Goal: Task Accomplishment & Management: Complete application form

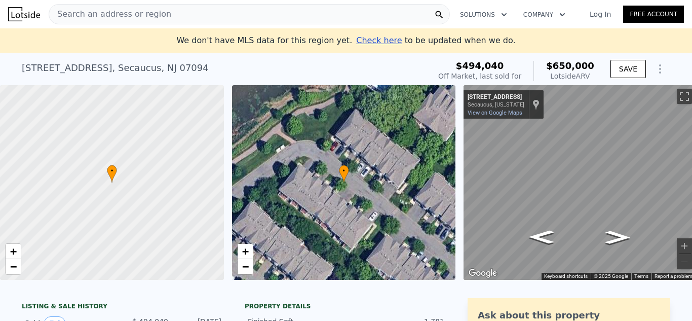
click at [172, 11] on div "Search an address or region" at bounding box center [249, 14] width 401 height 20
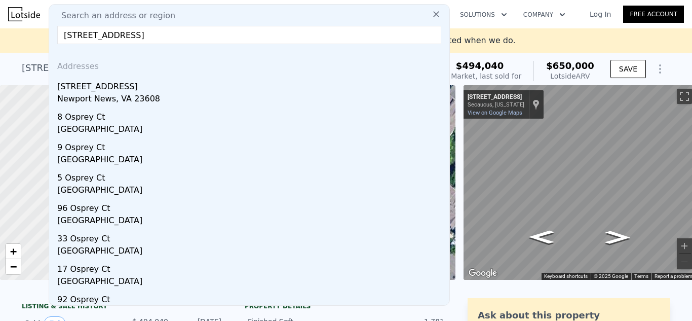
type input "106 osprey ct newport"
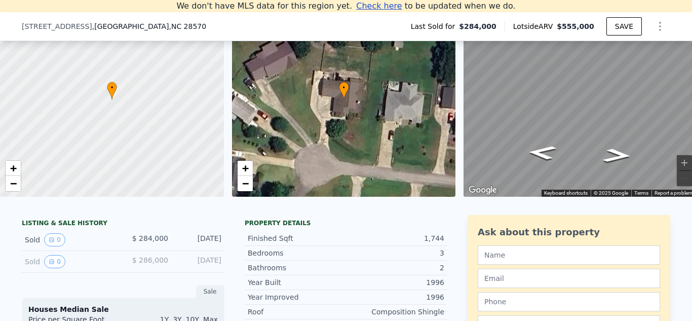
scroll to position [0, 15]
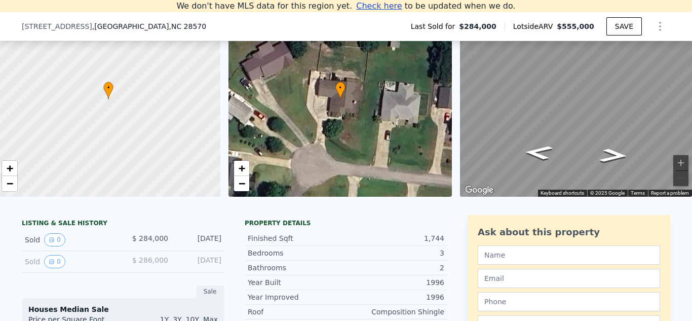
click at [342, 95] on div "• + −" at bounding box center [341, 99] width 224 height 195
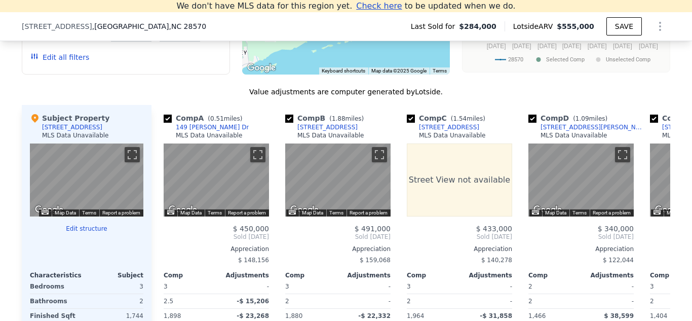
scroll to position [812, 0]
click at [31, 122] on icon at bounding box center [34, 118] width 7 height 9
click at [59, 131] on div "[STREET_ADDRESS]" at bounding box center [72, 127] width 60 height 8
click at [61, 139] on div "MLS Data Unavailable" at bounding box center [75, 135] width 67 height 8
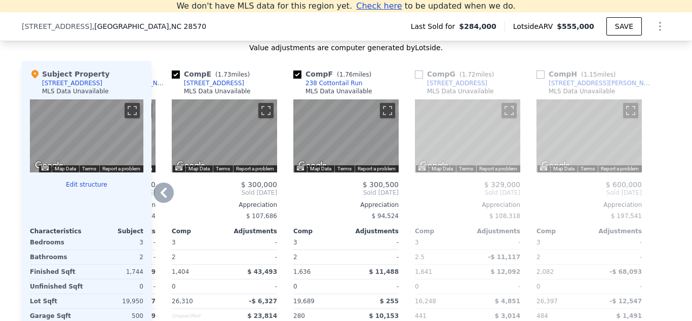
scroll to position [855, 0]
click at [84, 189] on button "Edit structure" at bounding box center [87, 185] width 114 height 8
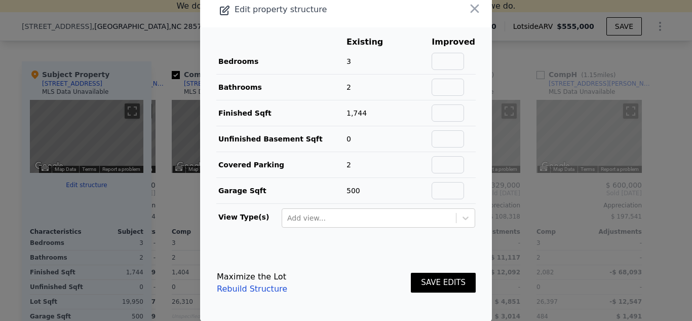
scroll to position [0, 0]
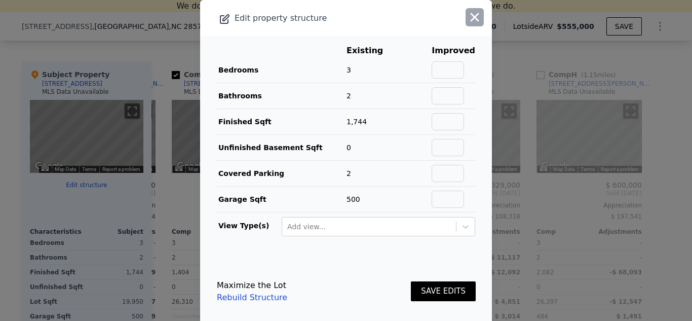
click at [468, 17] on icon "button" at bounding box center [475, 17] width 14 height 14
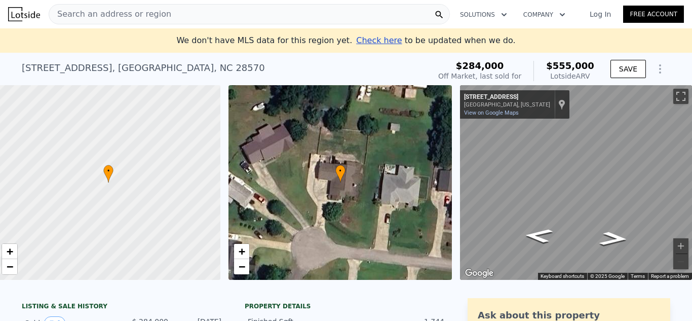
click at [368, 38] on span "Check here" at bounding box center [379, 40] width 46 height 10
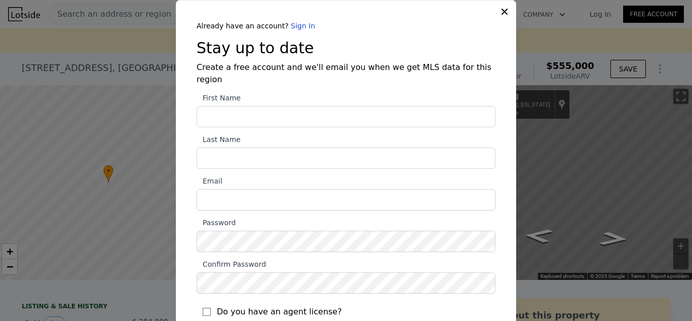
click at [506, 9] on icon at bounding box center [505, 12] width 10 height 10
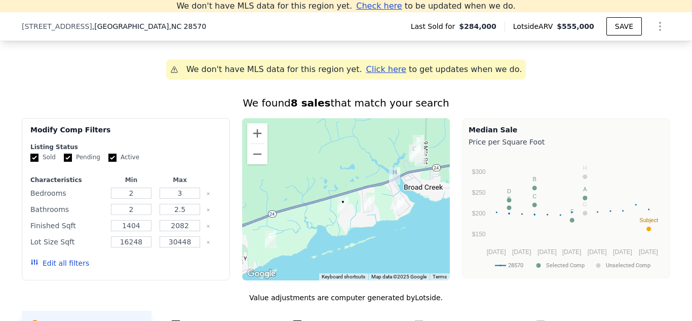
scroll to position [608, 0]
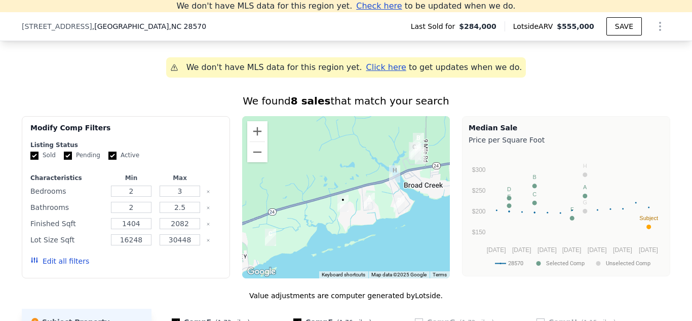
click at [339, 211] on img "106 Osprey Ct" at bounding box center [343, 203] width 19 height 25
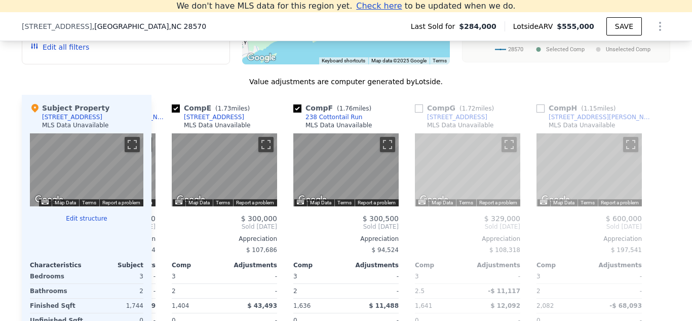
scroll to position [822, 0]
click at [157, 230] on icon at bounding box center [164, 226] width 20 height 20
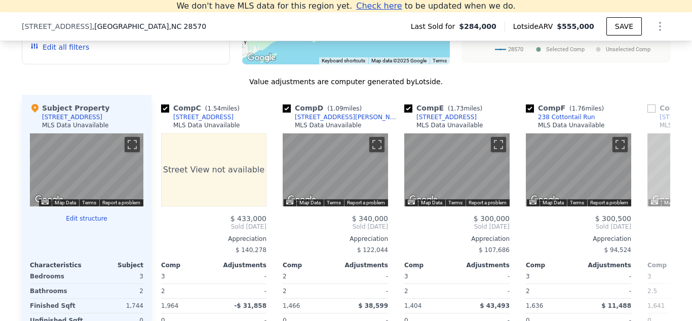
scroll to position [0, 235]
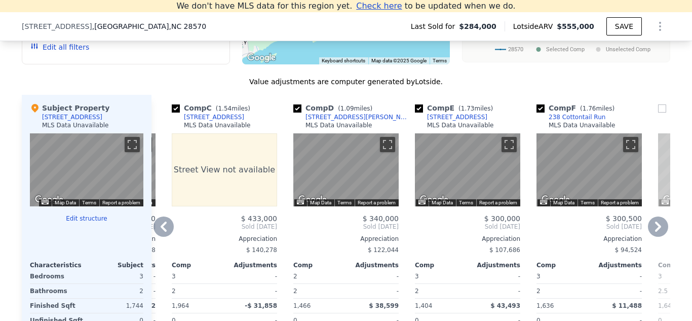
click at [161, 232] on icon at bounding box center [164, 227] width 6 height 10
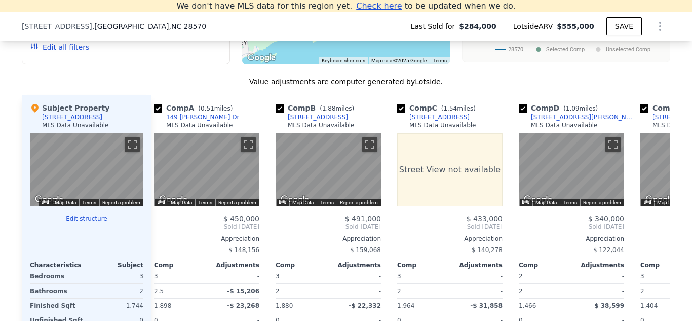
scroll to position [0, 0]
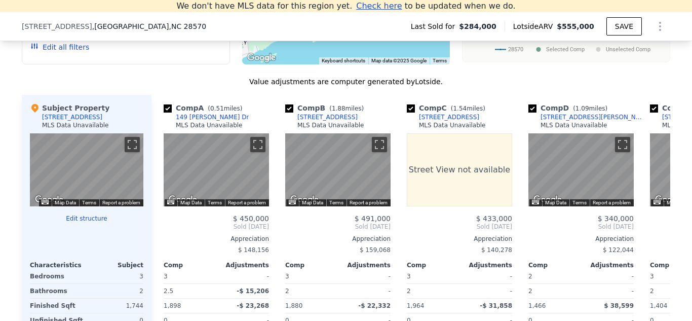
click at [160, 232] on div "Comp A ( 0.51 miles) [STREET_ADDRESS][PERSON_NAME] MLS Data Unavailable ← Move …" at bounding box center [217, 258] width 114 height 326
click at [130, 152] on button "Toggle fullscreen view" at bounding box center [132, 144] width 15 height 15
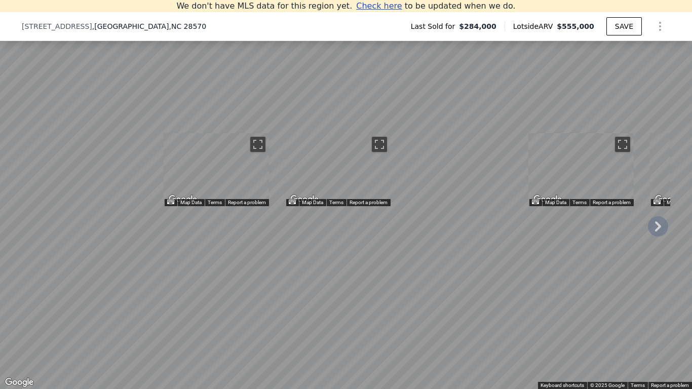
click at [674, 4] on button "Toggle fullscreen view" at bounding box center [681, 11] width 15 height 15
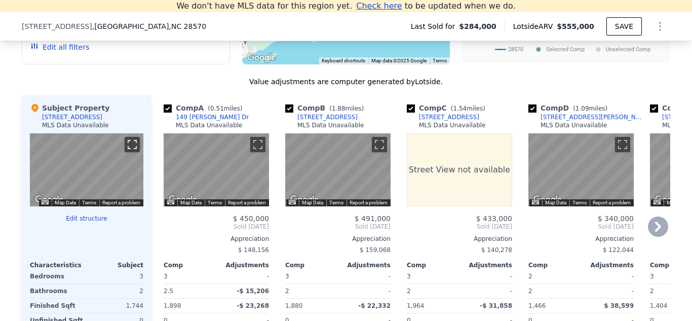
click at [127, 152] on button "Toggle fullscreen view" at bounding box center [132, 144] width 15 height 15
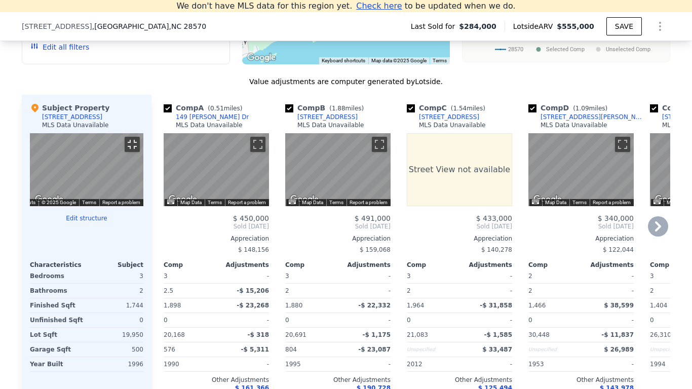
click at [125, 137] on button "Toggle fullscreen view" at bounding box center [132, 144] width 15 height 15
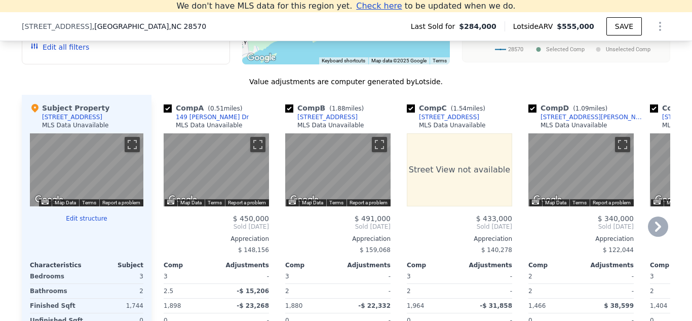
click at [59, 129] on div "MLS Data Unavailable" at bounding box center [75, 125] width 67 height 8
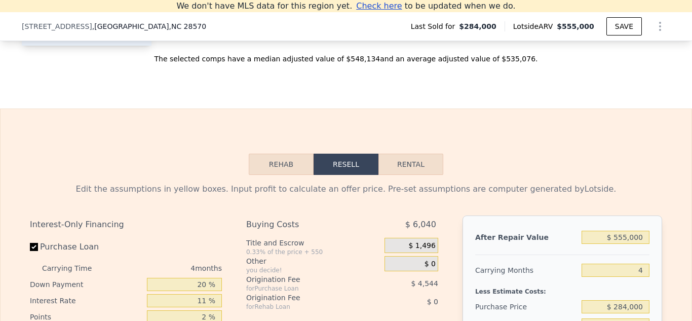
scroll to position [1198, 0]
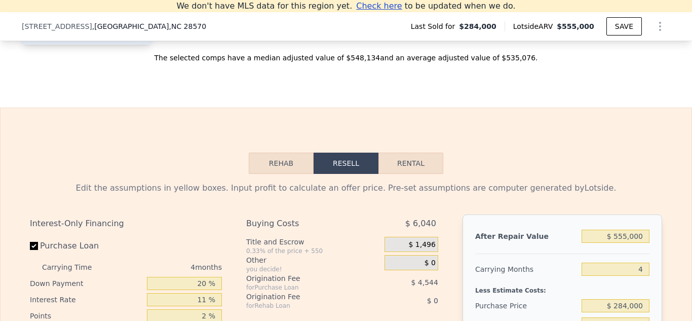
click at [405, 174] on button "Rental" at bounding box center [411, 163] width 65 height 21
select select "30"
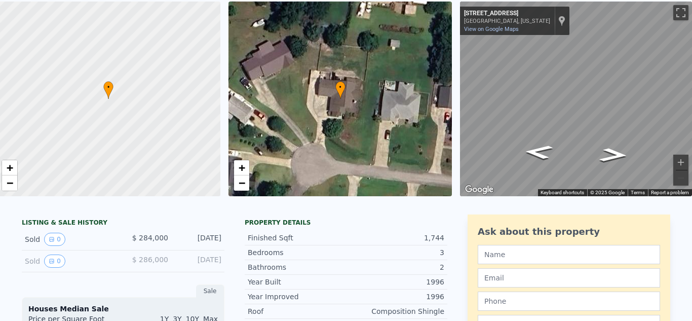
scroll to position [0, 0]
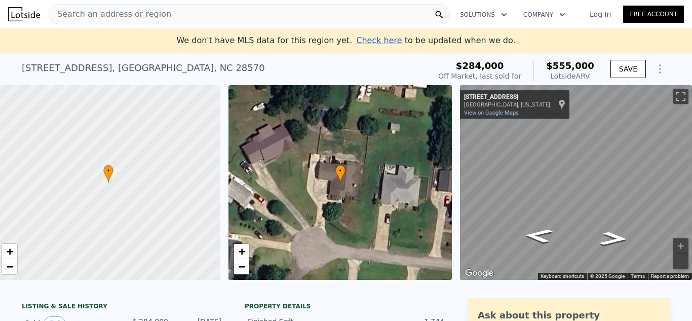
click at [639, 15] on link "Free Account" at bounding box center [654, 14] width 61 height 17
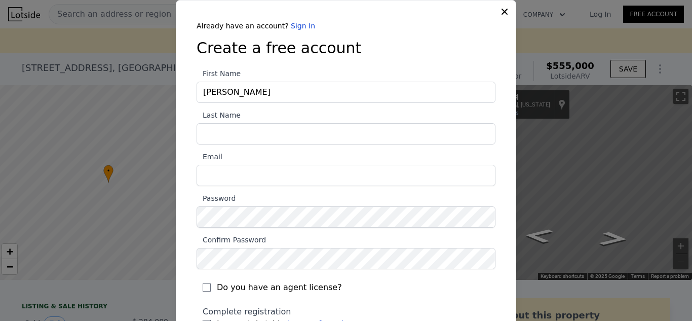
type input "[PERSON_NAME]"
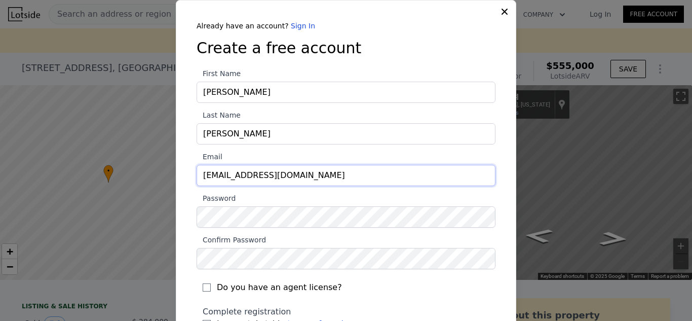
type input "[EMAIL_ADDRESS][DOMAIN_NAME]"
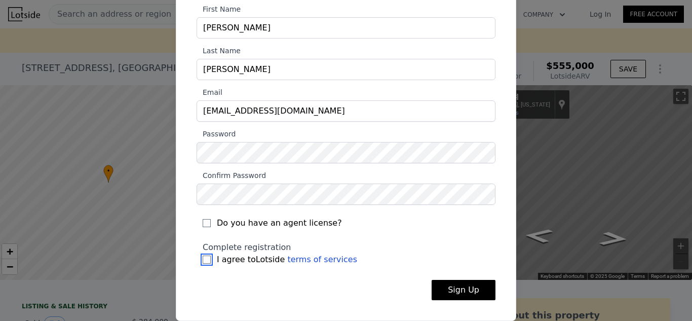
click at [203, 261] on input "I agree to Lotside terms of services" at bounding box center [207, 259] width 8 height 8
checkbox input "true"
click at [450, 286] on button "Sign Up" at bounding box center [464, 290] width 64 height 20
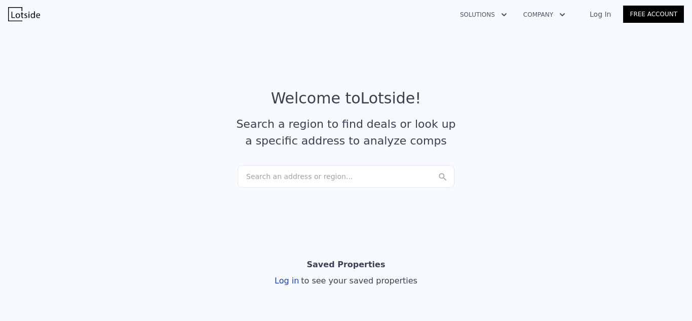
click at [367, 173] on div "Search an address or region..." at bounding box center [346, 176] width 217 height 22
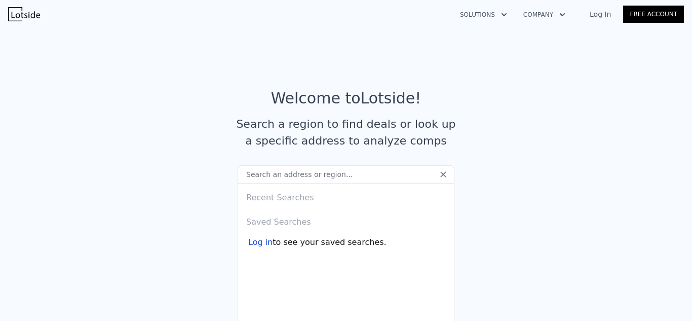
click at [593, 15] on link "Log In" at bounding box center [601, 14] width 46 height 10
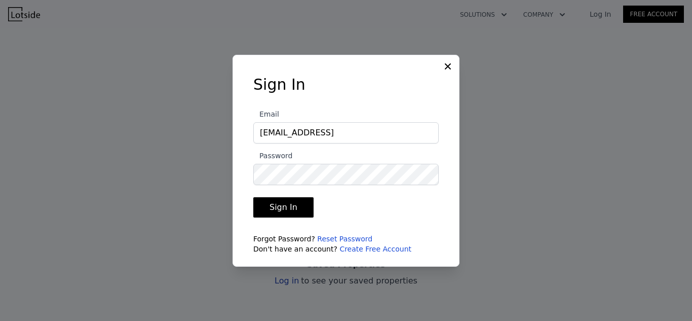
type input "[EMAIL_ADDRESS][DOMAIN_NAME]"
click at [393, 233] on form "Email [EMAIL_ADDRESS][DOMAIN_NAME] Password Sign In Forgot Password? Reset Pass…" at bounding box center [346, 178] width 186 height 152
click at [302, 211] on button "Sign In" at bounding box center [283, 207] width 60 height 20
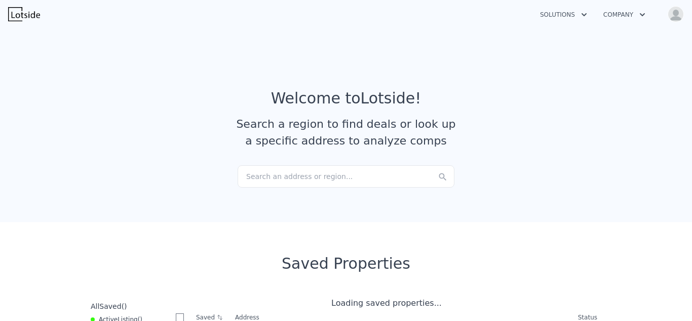
checkbox input "true"
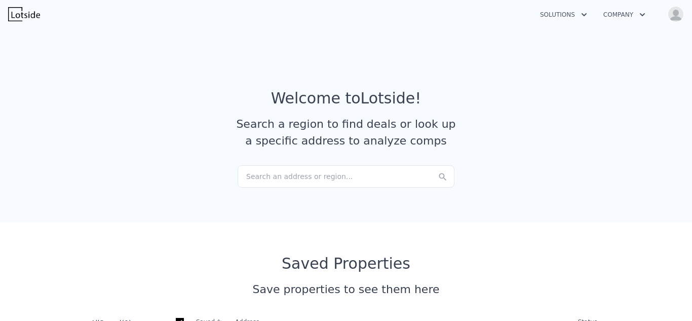
click at [311, 177] on div "Search an address or region..." at bounding box center [346, 176] width 217 height 22
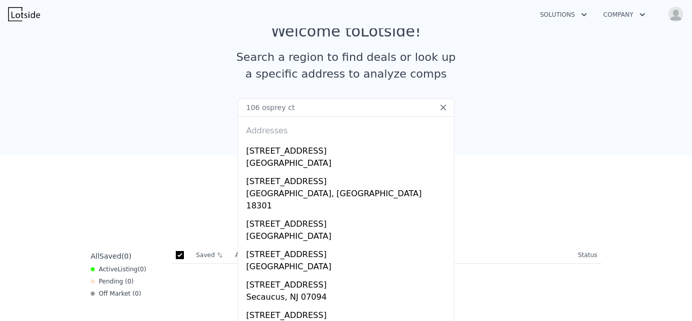
scroll to position [68, 0]
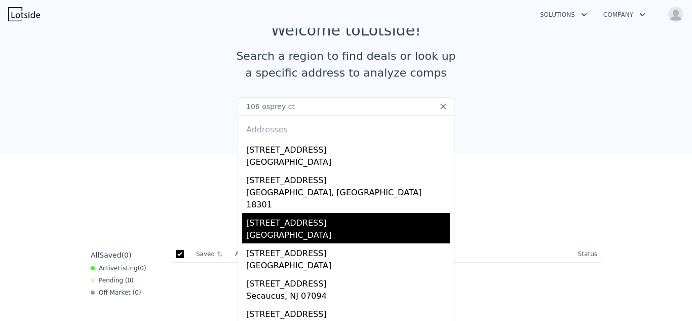
type input "106 osprey ct"
click at [274, 213] on div "[STREET_ADDRESS]" at bounding box center [348, 221] width 204 height 16
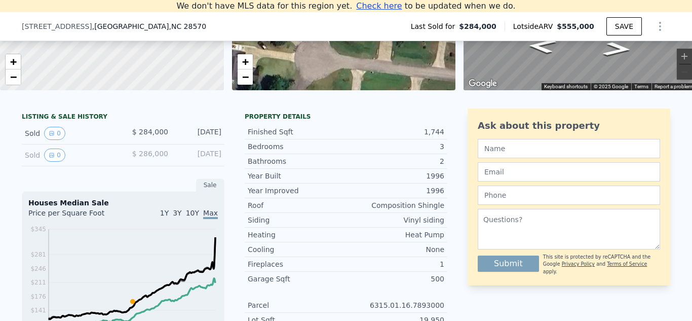
scroll to position [177, 0]
click at [50, 136] on icon "View historical data" at bounding box center [52, 134] width 4 height 4
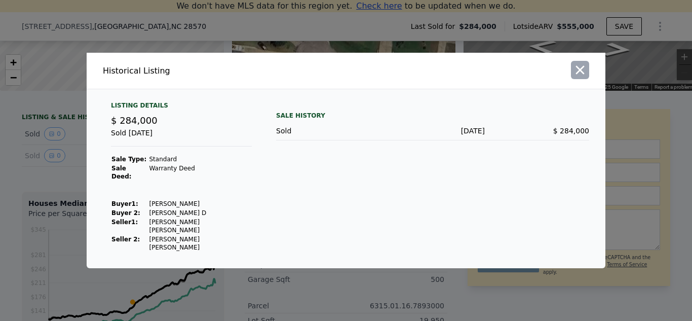
click at [580, 77] on icon "button" at bounding box center [580, 70] width 14 height 14
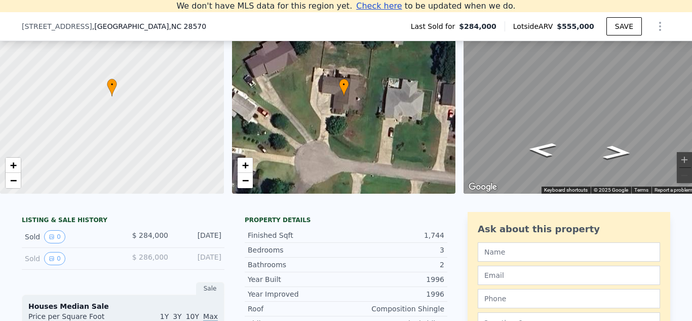
scroll to position [0, 0]
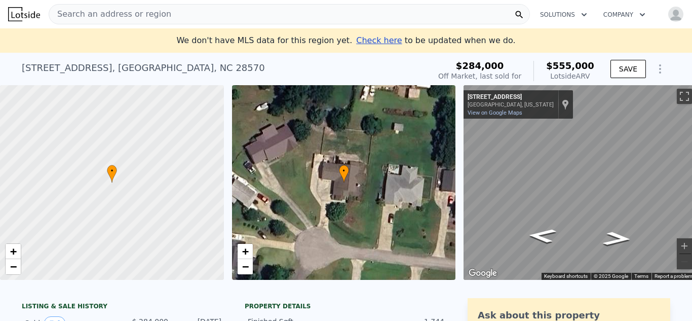
click at [554, 20] on button "Solutions" at bounding box center [563, 15] width 63 height 18
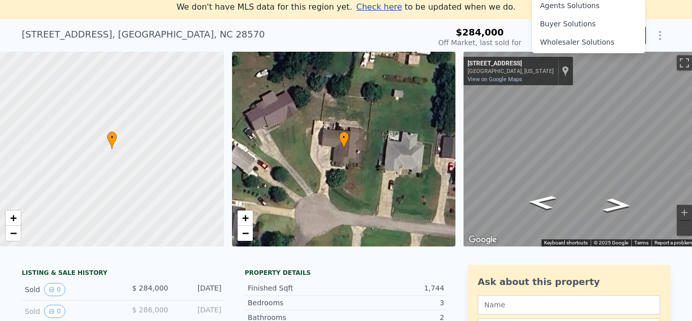
scroll to position [0, 15]
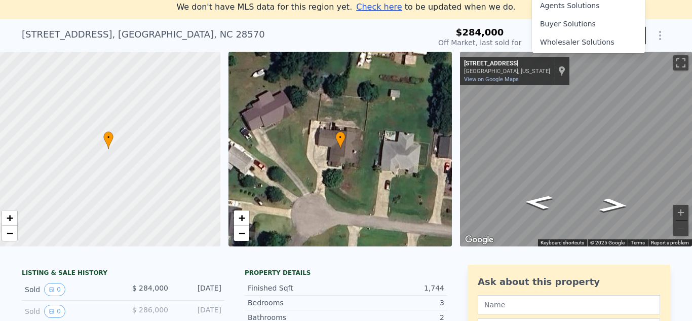
click at [474, 61] on div "[STREET_ADDRESS]" at bounding box center [507, 64] width 86 height 8
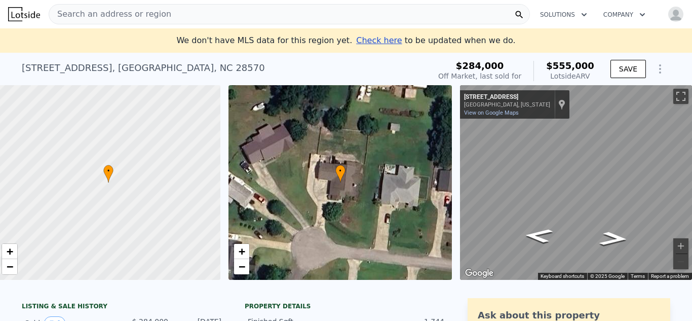
click at [315, 11] on div "Search an address or region" at bounding box center [290, 14] width 482 height 20
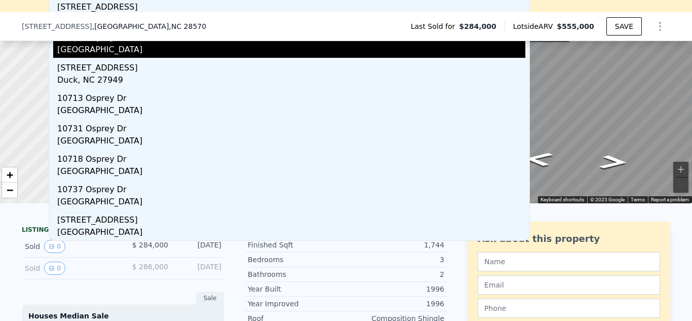
scroll to position [83, 0]
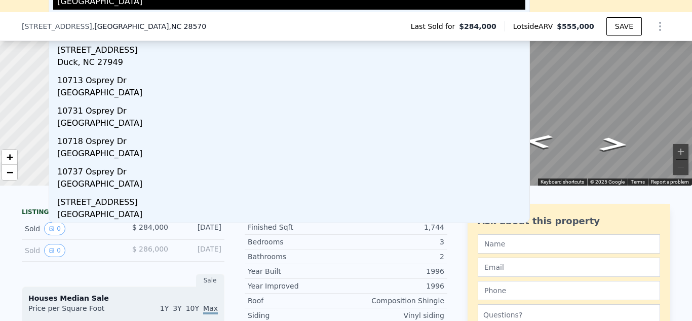
type input "107 osprey ct NC"
